Goal: Navigation & Orientation: Find specific page/section

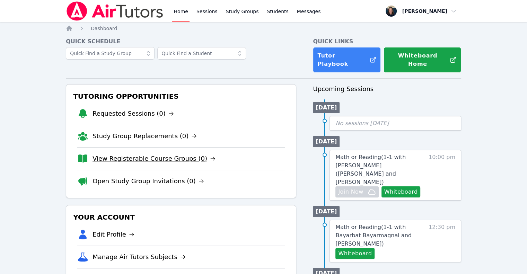
click at [150, 154] on link "View Registerable Course Groups (0)" at bounding box center [154, 159] width 123 height 10
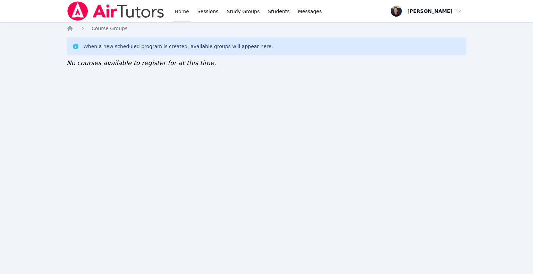
click at [174, 8] on link "Home" at bounding box center [181, 11] width 17 height 22
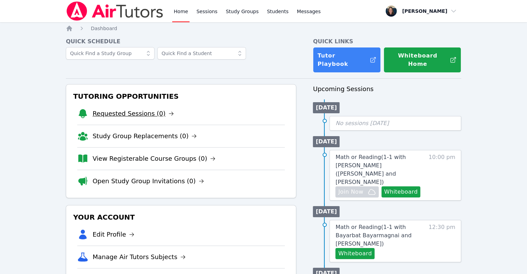
click at [150, 109] on link "Requested Sessions (0)" at bounding box center [133, 114] width 81 height 10
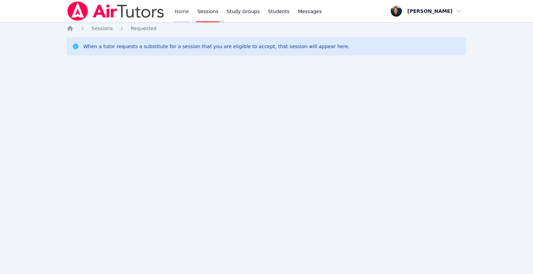
click at [180, 14] on link "Home" at bounding box center [181, 11] width 17 height 22
